Goal: Check status: Check status

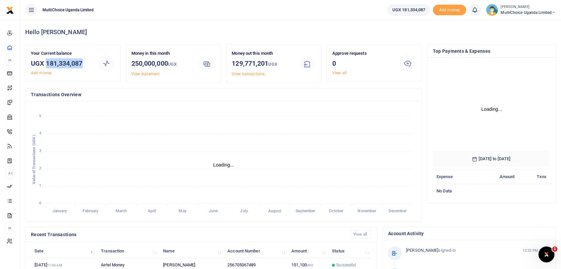
drag, startPoint x: 47, startPoint y: 62, endPoint x: 82, endPoint y: 64, distance: 35.6
click at [82, 64] on h3 "UGX 181,334,087" at bounding box center [61, 63] width 61 height 10
copy h3 "181,334,087"
click at [521, 6] on small "[PERSON_NAME]" at bounding box center [528, 7] width 55 height 6
click at [523, 24] on link "Switch accounts" at bounding box center [526, 24] width 58 height 9
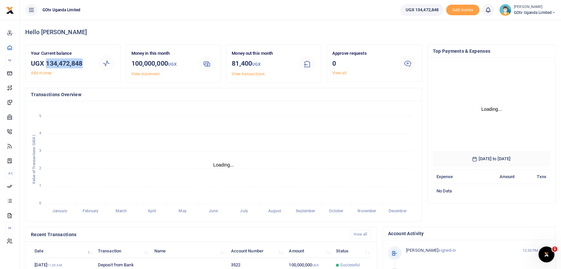
drag, startPoint x: 63, startPoint y: 62, endPoint x: 85, endPoint y: 63, distance: 21.9
click at [85, 63] on h3 "UGX 134,472,848" at bounding box center [61, 63] width 61 height 10
copy h3 "134,472,848"
